Goal: Communication & Community: Share content

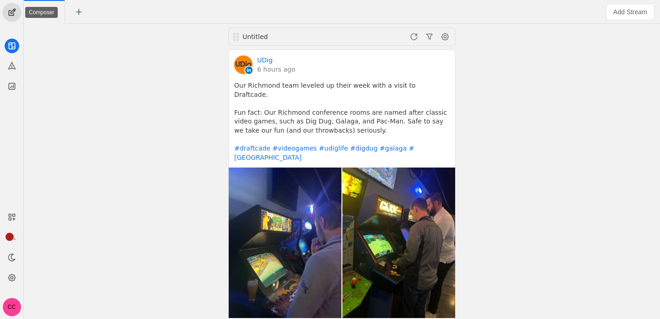
click at [9, 18] on span "undefined" at bounding box center [12, 12] width 18 height 18
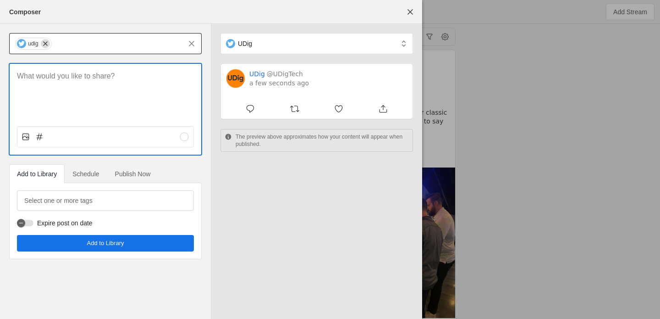
click at [43, 44] on span "undefined" at bounding box center [45, 43] width 9 height 9
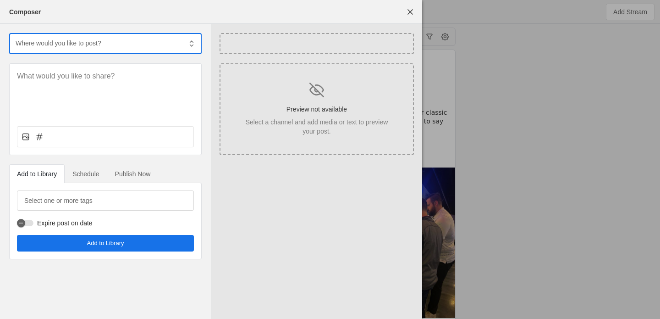
click at [85, 43] on input "text" at bounding box center [98, 43] width 167 height 11
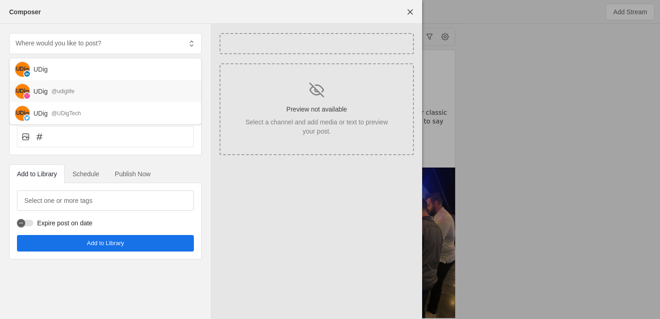
click at [77, 93] on div "UDig @udiglife" at bounding box center [113, 91] width 160 height 9
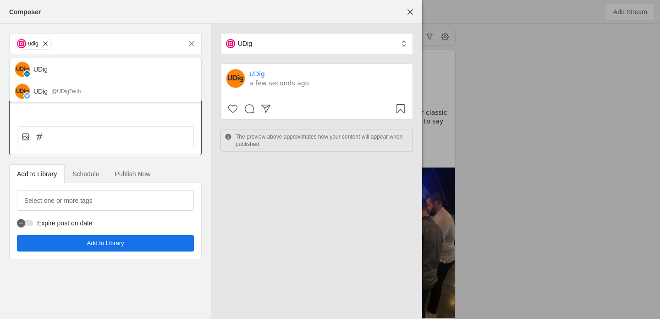
click at [103, 121] on div at bounding box center [105, 109] width 193 height 92
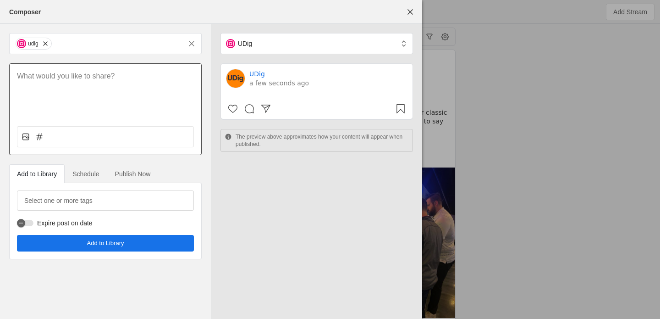
click at [98, 84] on div at bounding box center [106, 91] width 192 height 55
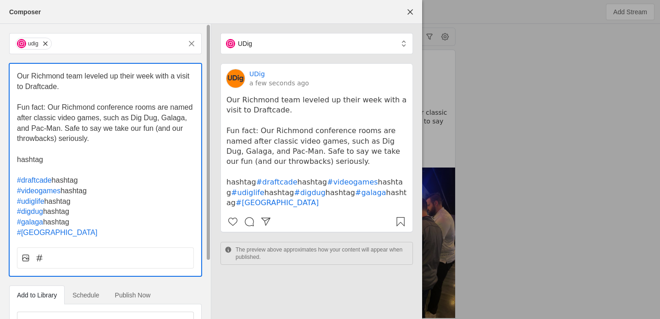
click at [69, 181] on span "hashtag" at bounding box center [65, 180] width 26 height 8
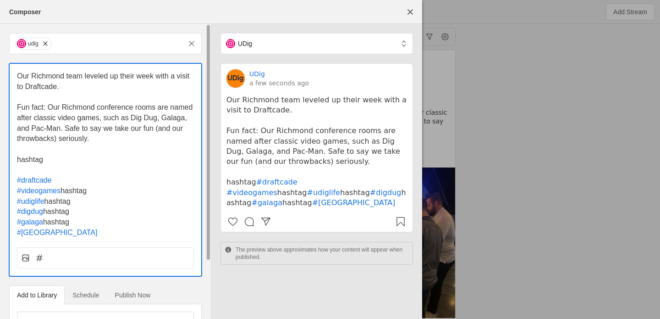
click at [80, 194] on span "hashtag" at bounding box center [74, 191] width 26 height 8
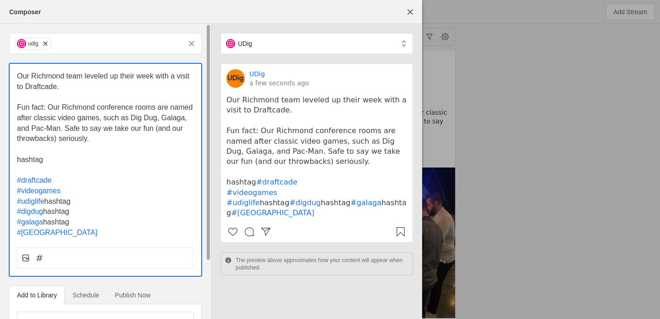
click at [58, 204] on span "hashtag" at bounding box center [57, 201] width 26 height 8
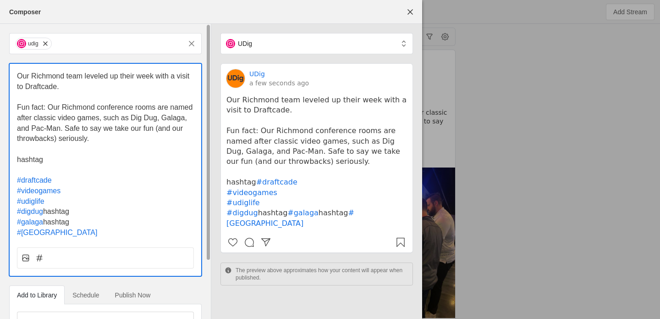
click at [55, 212] on span "hashtag" at bounding box center [56, 211] width 26 height 8
click at [60, 224] on span "hashtag" at bounding box center [56, 222] width 26 height 8
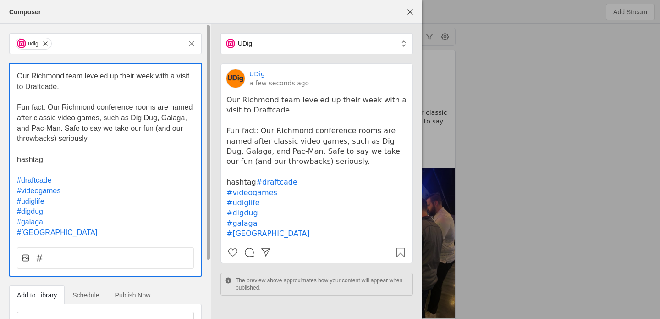
click at [17, 193] on div "Our Richmond team leveled up their week with a visit to Draftcade. Fun fact: Ou…" at bounding box center [106, 151] width 192 height 174
click at [17, 190] on span "#videogames" at bounding box center [39, 191] width 44 height 8
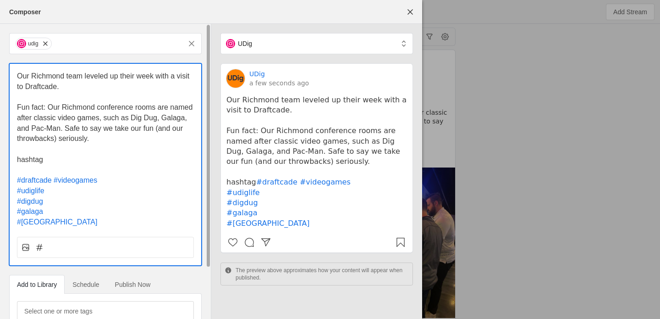
click at [18, 191] on span "#udiglife" at bounding box center [31, 191] width 28 height 8
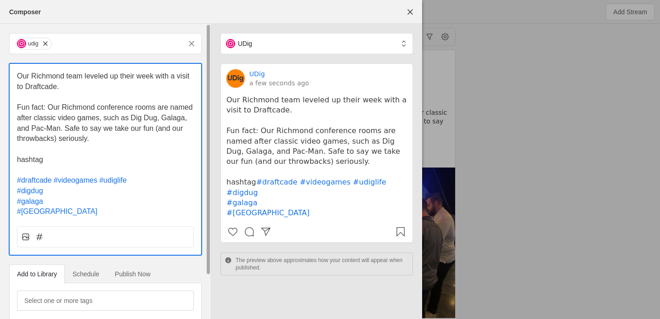
click at [16, 191] on div "Our Richmond team leveled up their week with a visit to Draftcade. Fun fact: Ou…" at bounding box center [106, 140] width 192 height 153
click at [17, 191] on span "#digdug" at bounding box center [30, 191] width 26 height 8
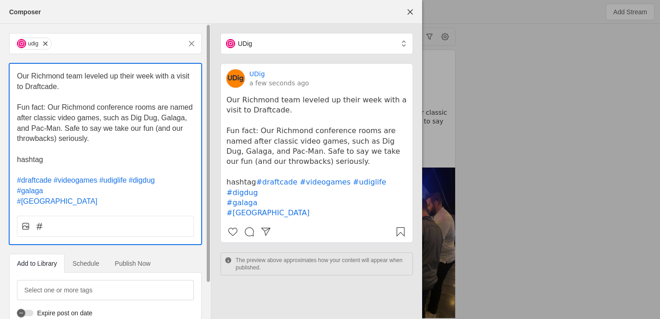
click at [17, 192] on span "#galaga" at bounding box center [30, 191] width 26 height 8
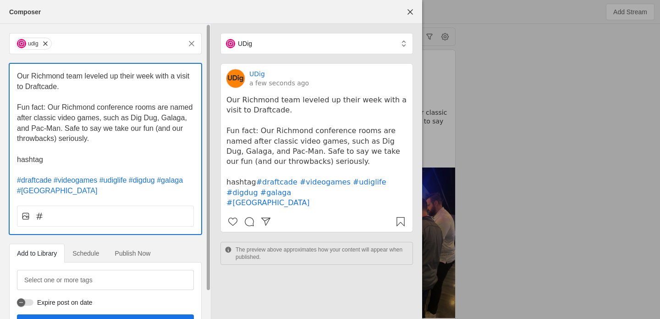
click at [17, 192] on span "#[GEOGRAPHIC_DATA]" at bounding box center [57, 191] width 80 height 8
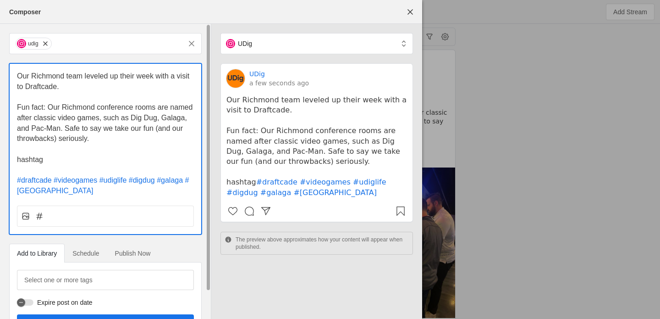
click at [79, 192] on p "#draftcade #videogames #udiglife #digdug #galaga #[GEOGRAPHIC_DATA]" at bounding box center [105, 185] width 177 height 21
click at [38, 160] on span "hashtag" at bounding box center [30, 159] width 26 height 8
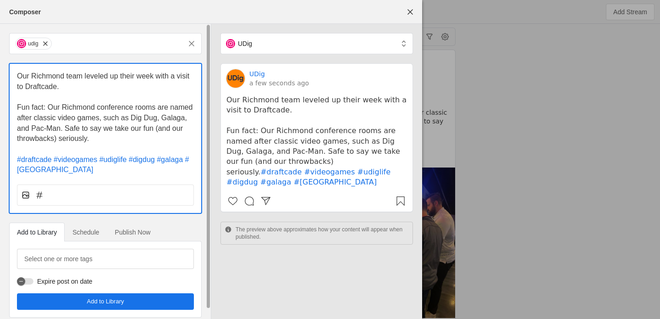
click at [24, 198] on rect at bounding box center [25, 195] width 6 height 6
click at [0, 0] on input "file" at bounding box center [0, 0] width 0 height 0
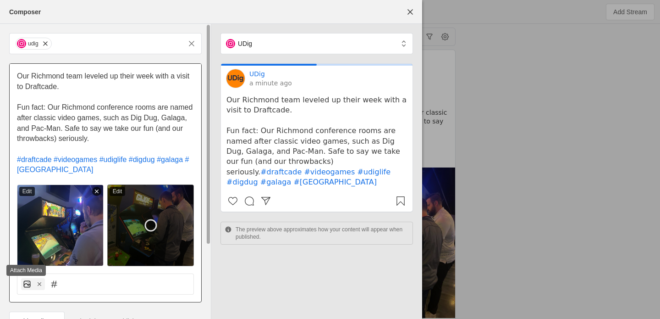
click at [24, 286] on rect at bounding box center [27, 284] width 6 height 6
click at [0, 0] on input "file" at bounding box center [0, 0] width 0 height 0
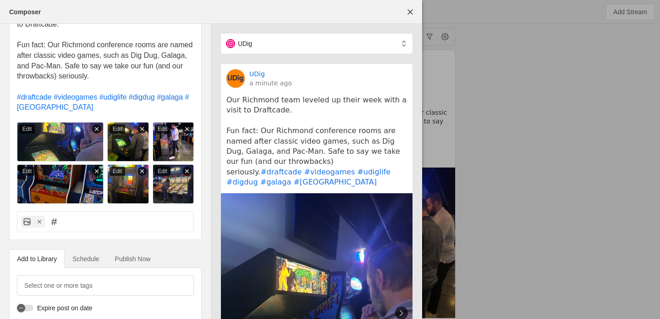
scroll to position [97, 0]
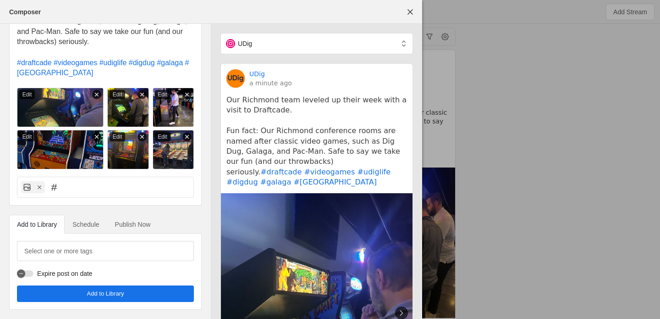
click at [126, 228] on span "Publish Now" at bounding box center [133, 224] width 36 height 18
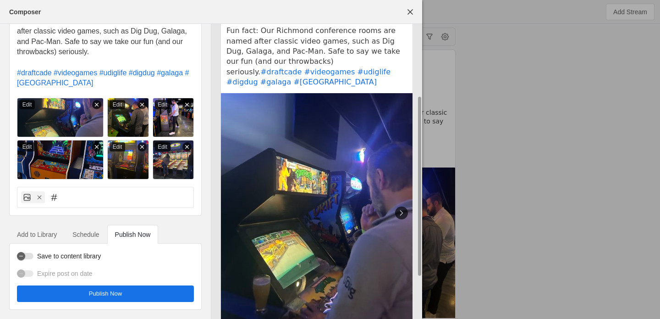
scroll to position [124, 0]
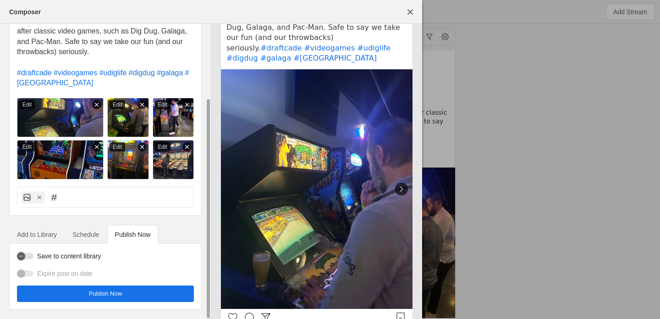
click at [142, 283] on div "Save to content library Expire post on date Publish Now" at bounding box center [105, 276] width 177 height 51
click at [142, 289] on span "undefined" at bounding box center [105, 293] width 177 height 17
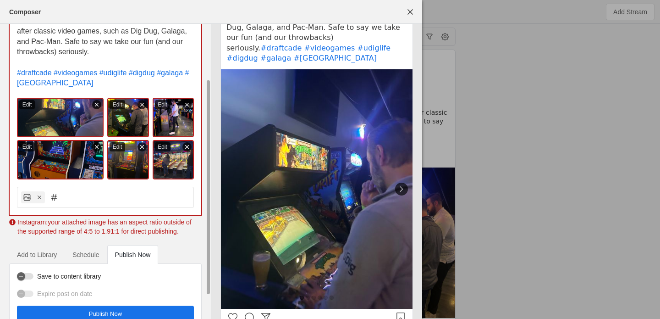
click at [51, 116] on img at bounding box center [60, 117] width 87 height 39
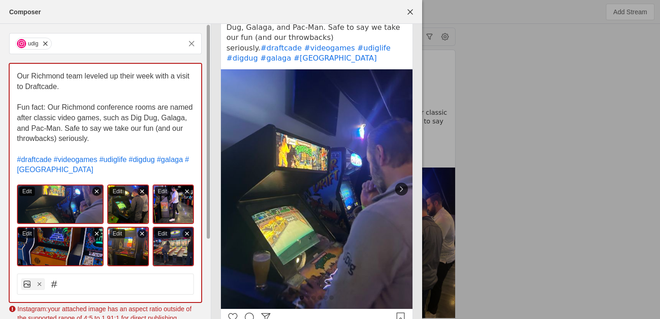
click at [24, 195] on div "Edit" at bounding box center [27, 191] width 16 height 9
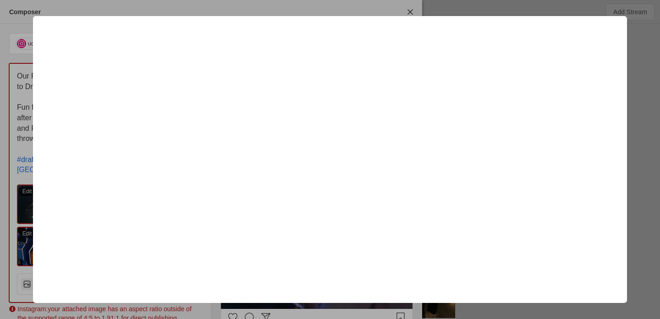
click at [501, 9] on div at bounding box center [330, 159] width 660 height 319
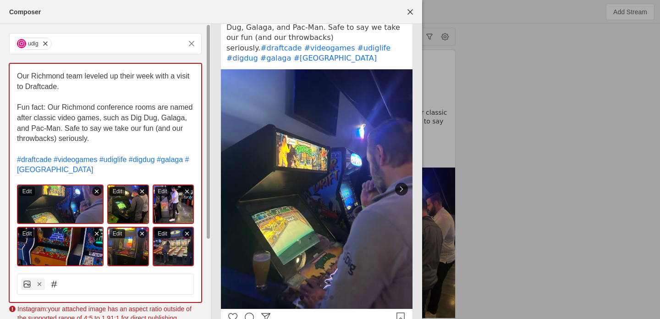
click at [95, 193] on icon at bounding box center [97, 191] width 6 height 6
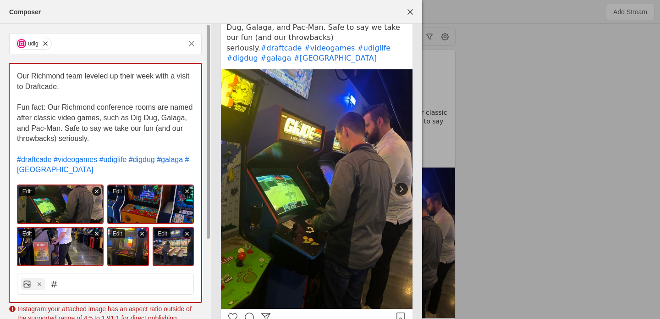
click at [95, 193] on icon at bounding box center [97, 191] width 6 height 6
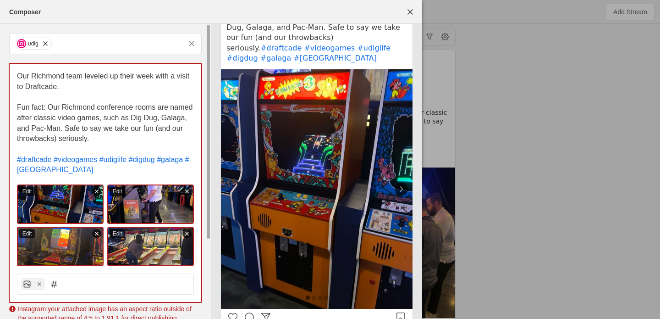
click at [95, 193] on icon at bounding box center [97, 191] width 6 height 6
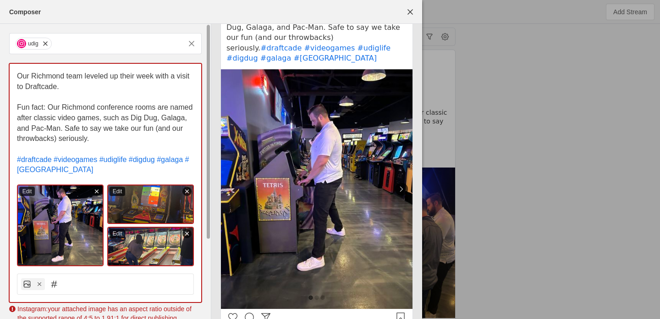
click at [95, 193] on icon at bounding box center [97, 191] width 6 height 6
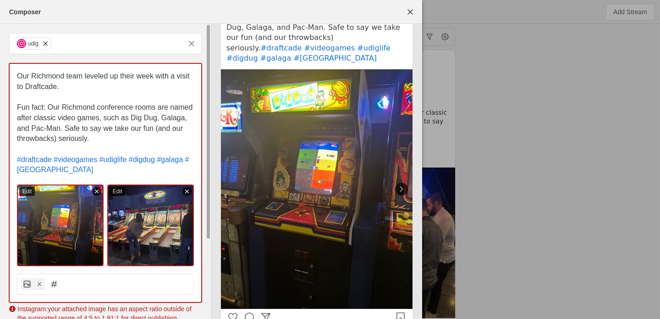
click at [95, 193] on icon at bounding box center [97, 191] width 6 height 6
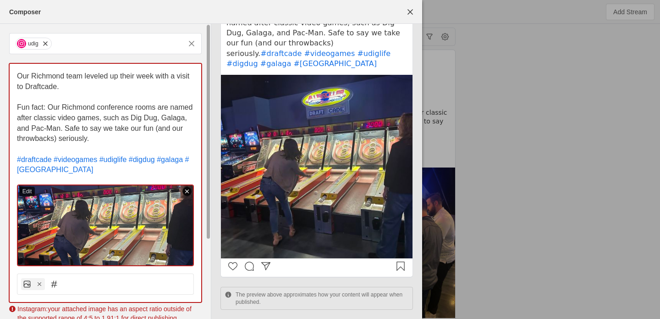
click at [188, 189] on icon at bounding box center [187, 191] width 6 height 6
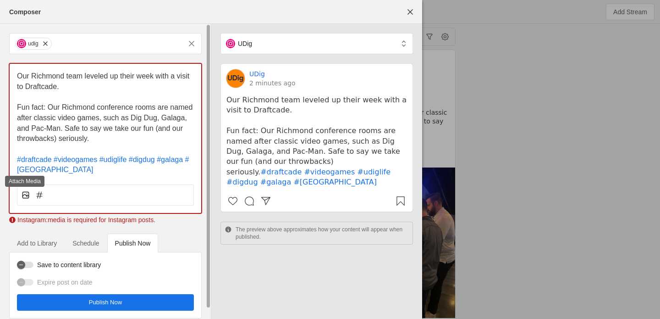
click at [25, 192] on rect at bounding box center [25, 195] width 6 height 6
click at [0, 0] on input "file" at bounding box center [0, 0] width 0 height 0
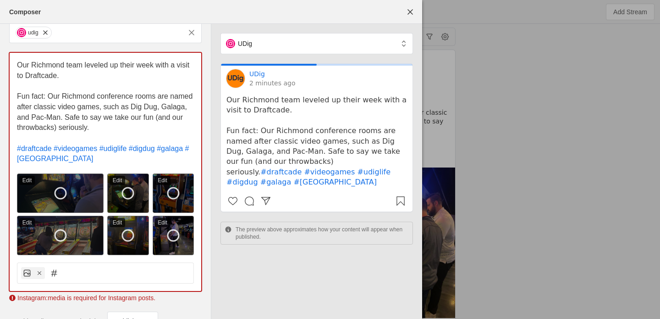
scroll to position [12, 0]
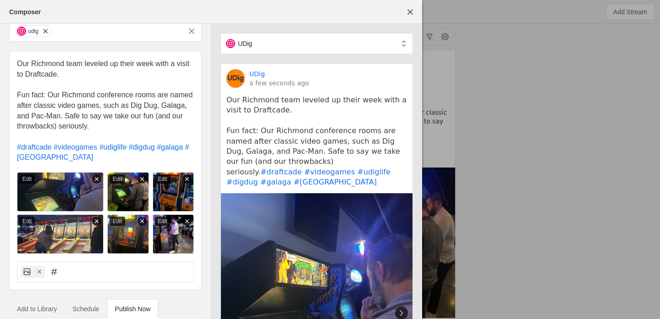
click at [88, 121] on p "Fun fact: Our Richmond conference rooms are named after classic video games, su…" at bounding box center [105, 111] width 177 height 42
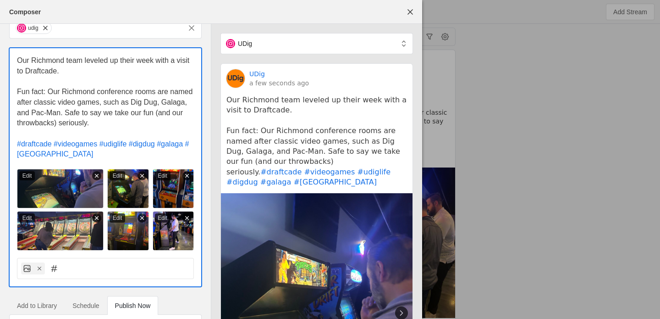
scroll to position [16, 0]
click at [99, 90] on span "Fun fact: Our Richmond conference rooms are named after classic video games, su…" at bounding box center [106, 106] width 178 height 39
click at [109, 75] on p "Our Richmond team leveled up their week with a visit to Draftcade." at bounding box center [105, 65] width 177 height 21
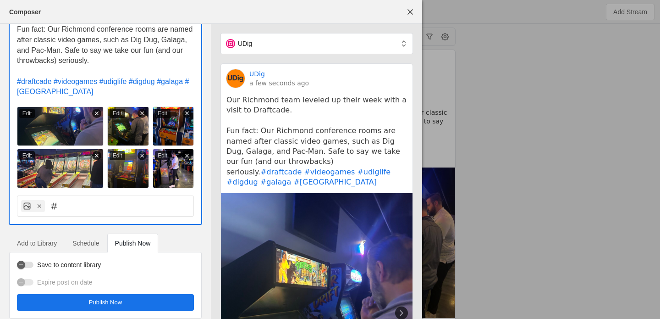
scroll to position [87, 0]
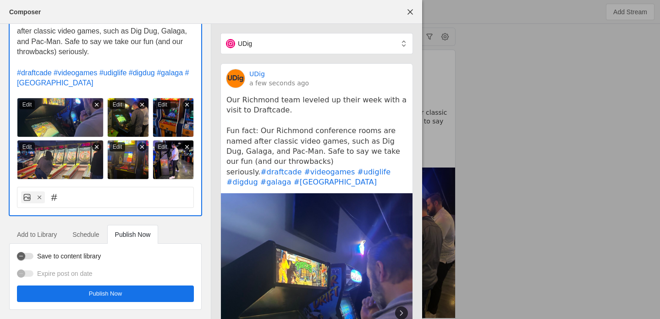
click at [104, 291] on span "Publish Now" at bounding box center [105, 293] width 33 height 9
